Goal: Navigation & Orientation: Find specific page/section

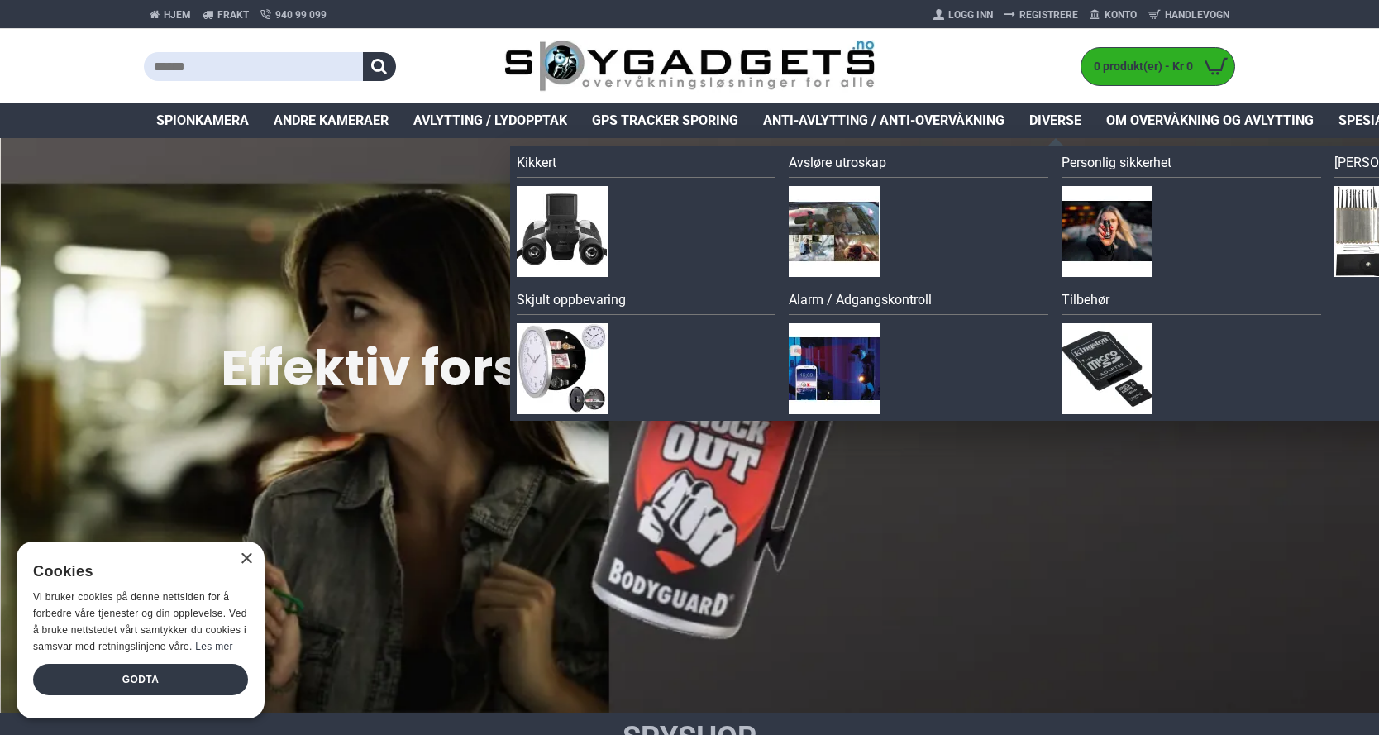
click at [1035, 118] on span "Diverse" at bounding box center [1056, 121] width 52 height 20
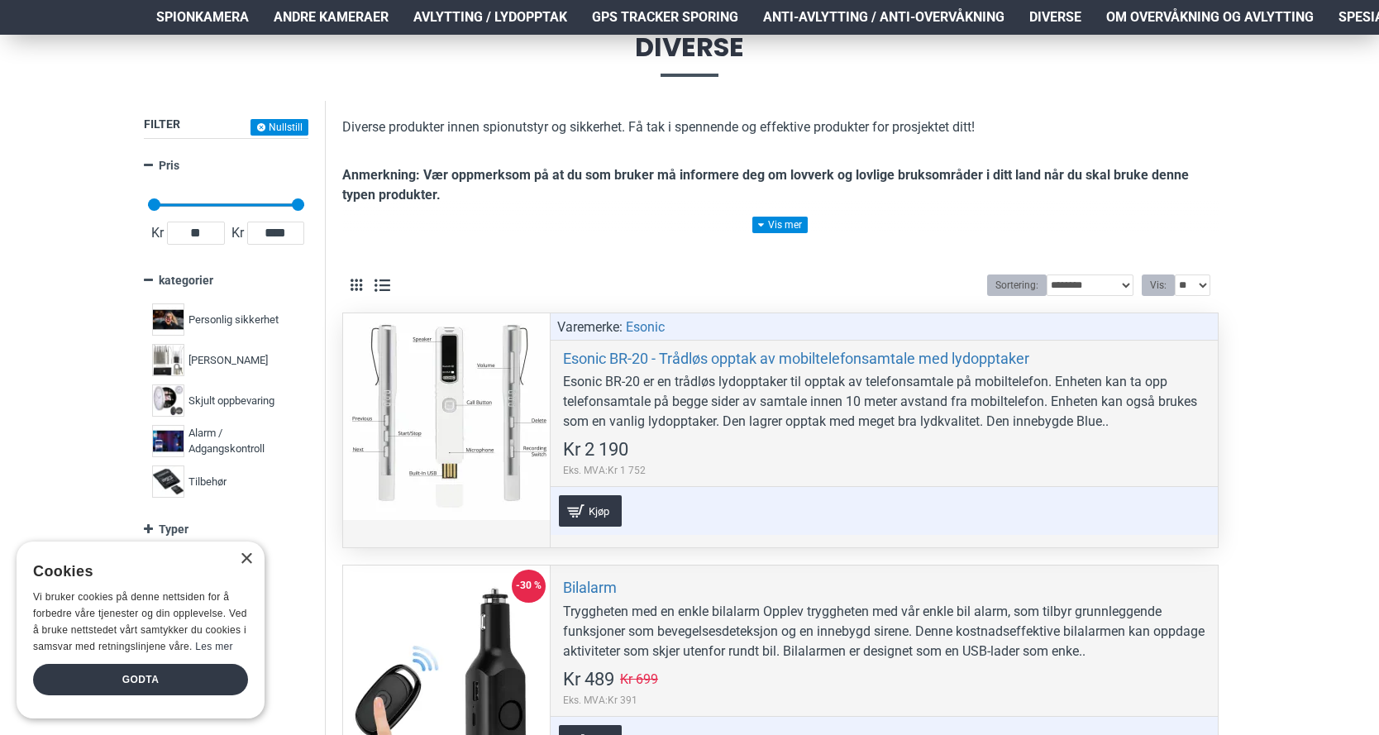
scroll to position [331, 0]
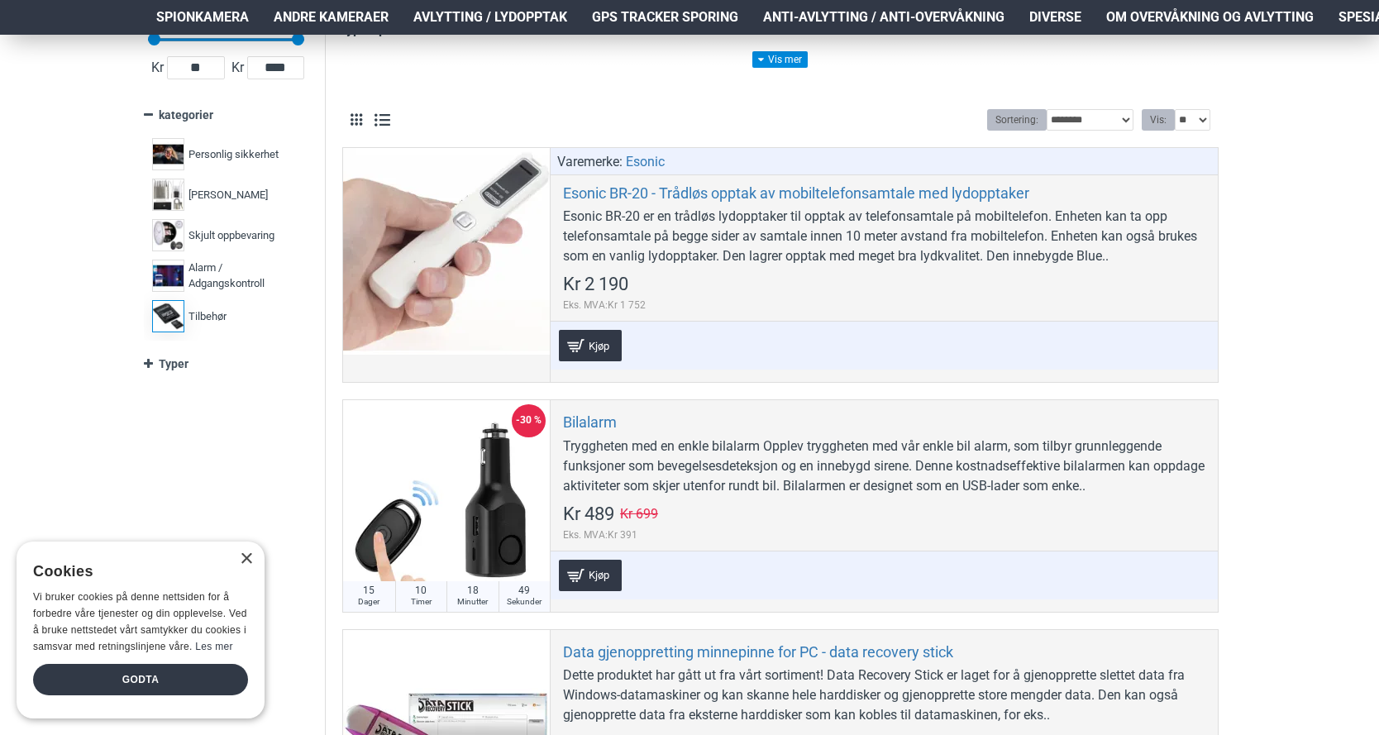
click at [214, 328] on label "Tilbehør 6" at bounding box center [226, 316] width 156 height 41
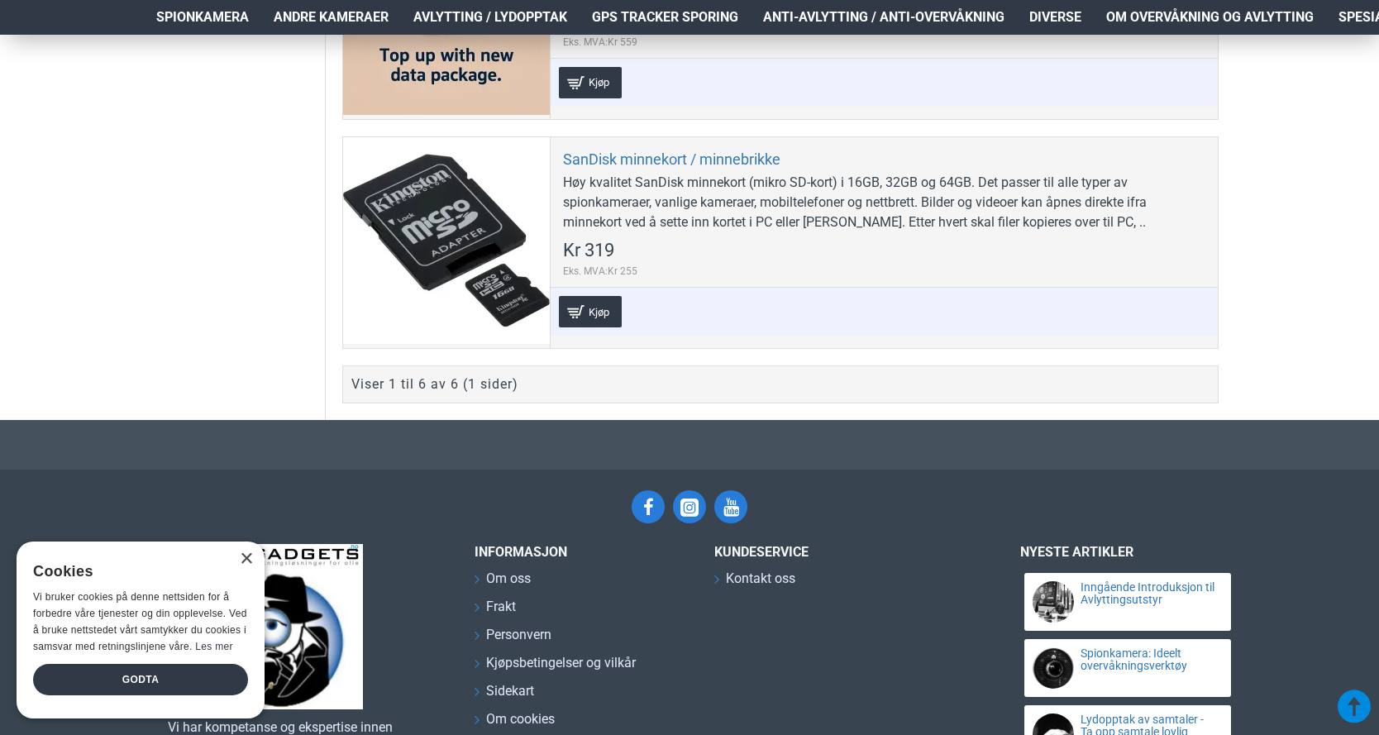
scroll to position [1694, 0]
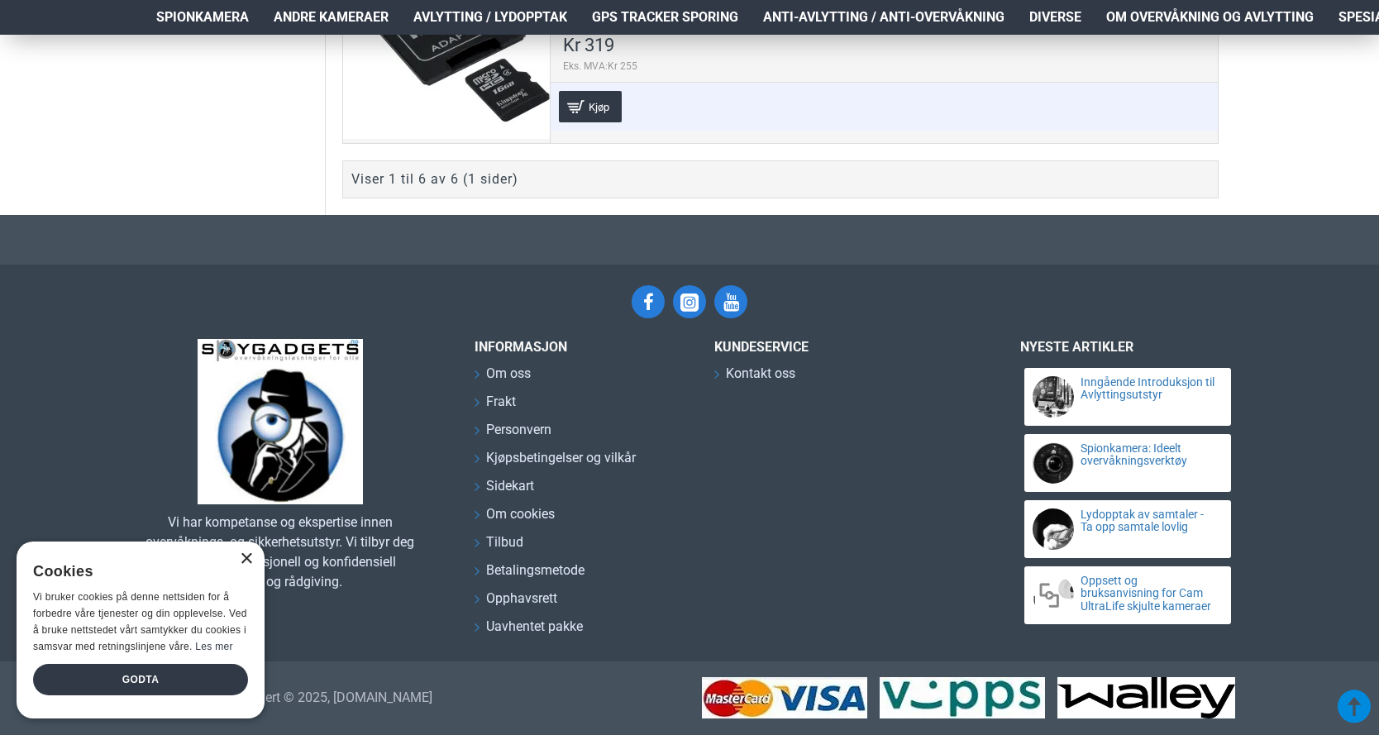
click at [248, 557] on div "×" at bounding box center [246, 559] width 12 height 12
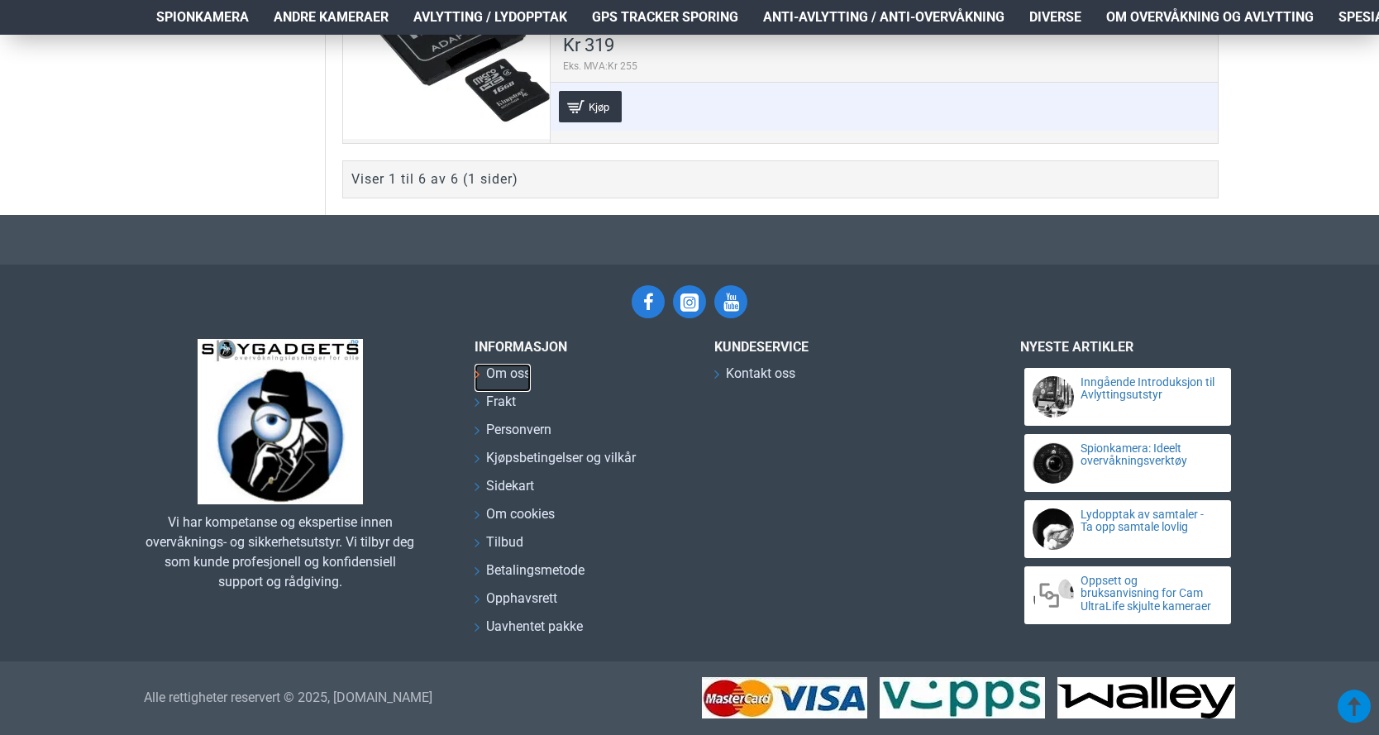
click at [516, 376] on span "Om oss" at bounding box center [508, 374] width 45 height 20
